Goal: Navigation & Orientation: Find specific page/section

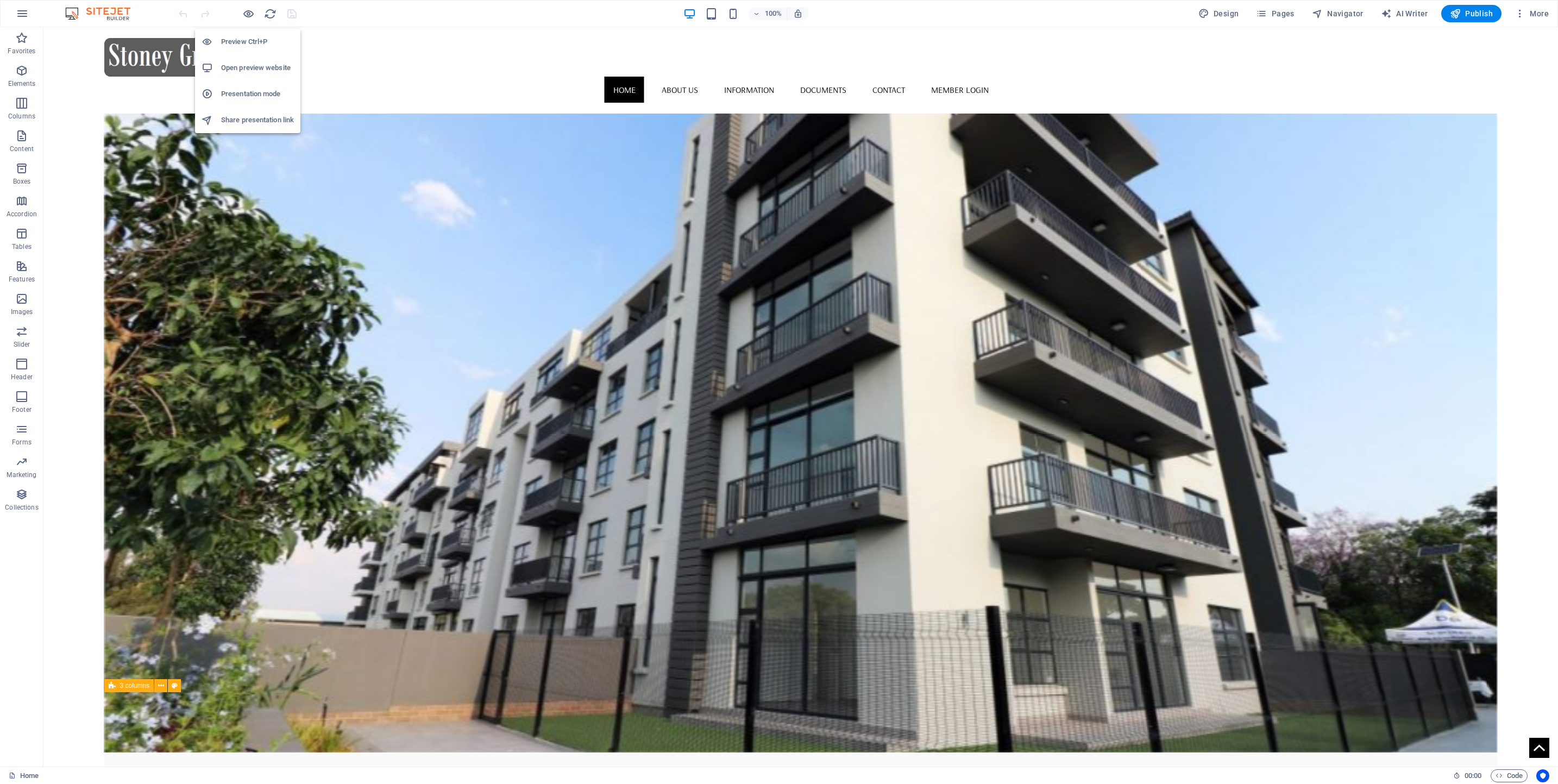
click at [231, 39] on h6 "Preview Ctrl+P" at bounding box center [258, 42] width 73 height 13
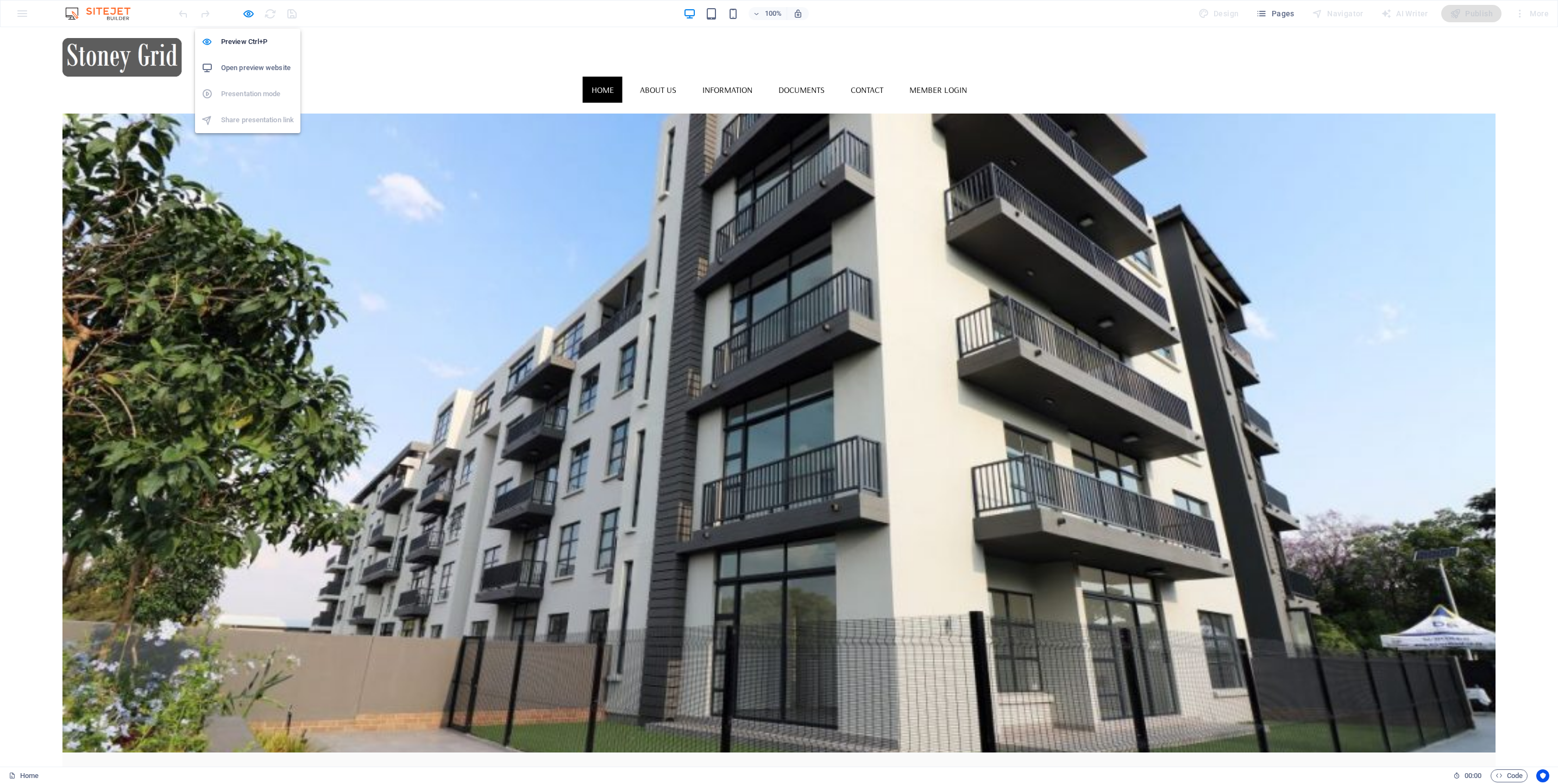
click at [240, 63] on h6 "Open preview website" at bounding box center [258, 68] width 73 height 13
click at [685, 77] on link "About us" at bounding box center [658, 90] width 53 height 26
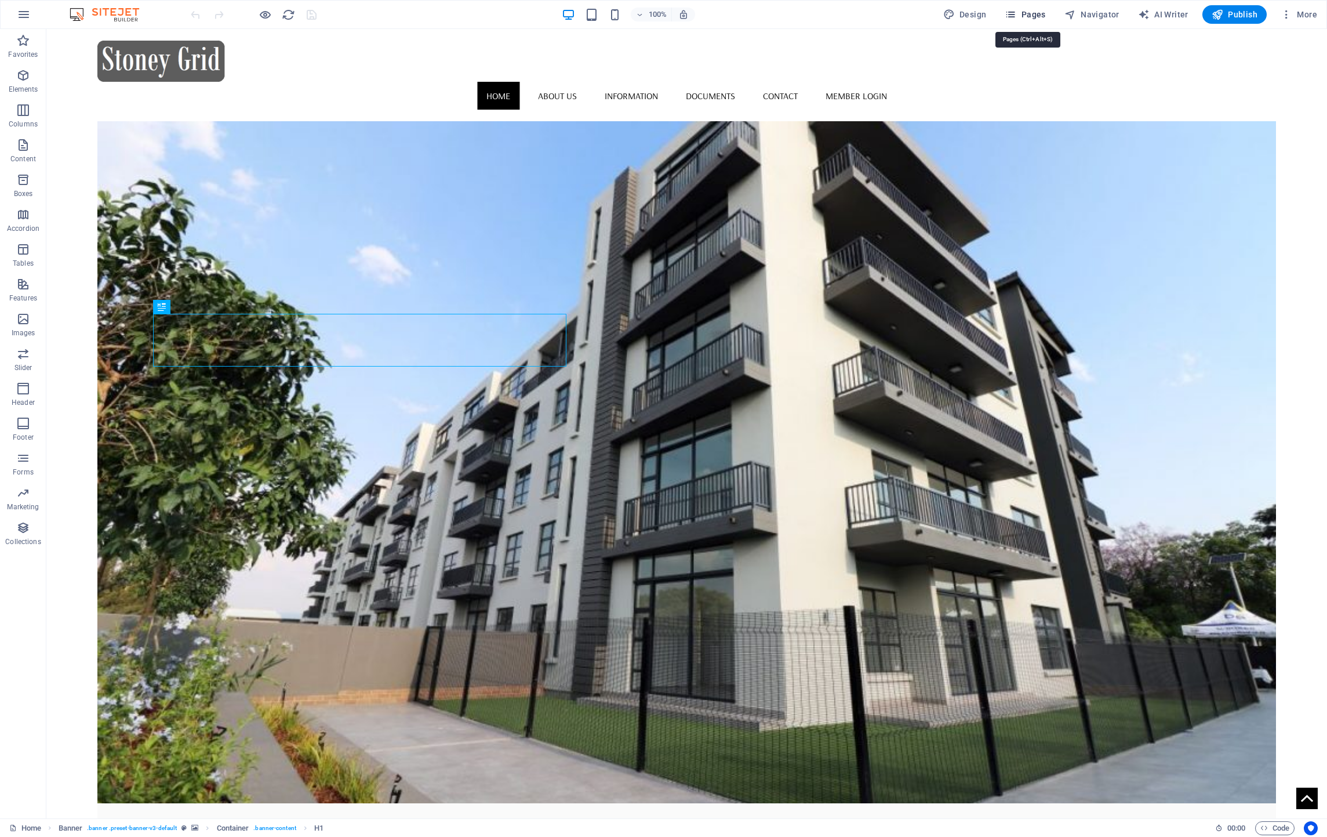
click at [1044, 9] on span "Pages" at bounding box center [1025, 15] width 41 height 12
